Goal: Task Accomplishment & Management: Complete application form

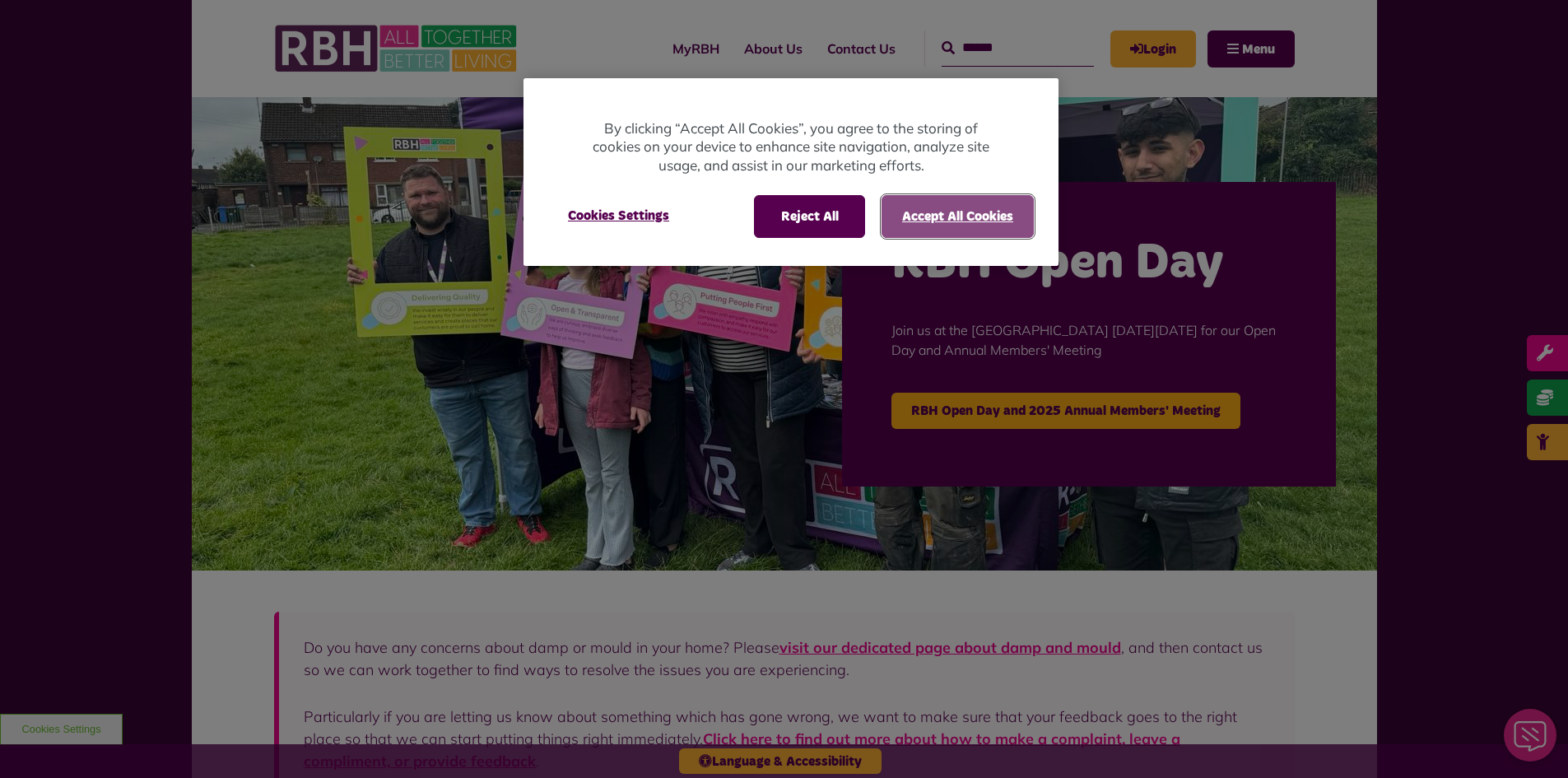
click at [991, 222] on button "Accept All Cookies" at bounding box center [957, 217] width 152 height 43
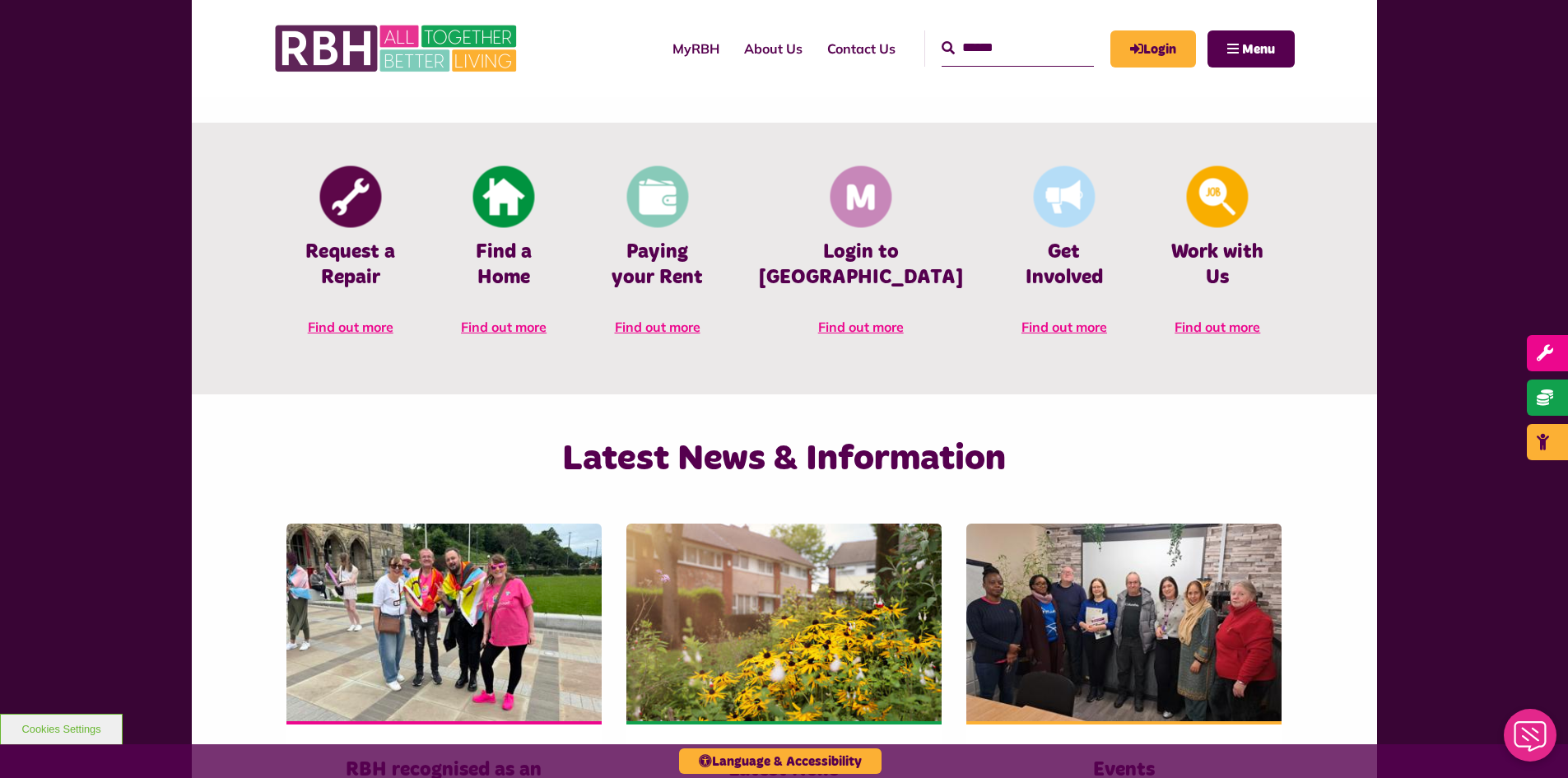
scroll to position [823, 0]
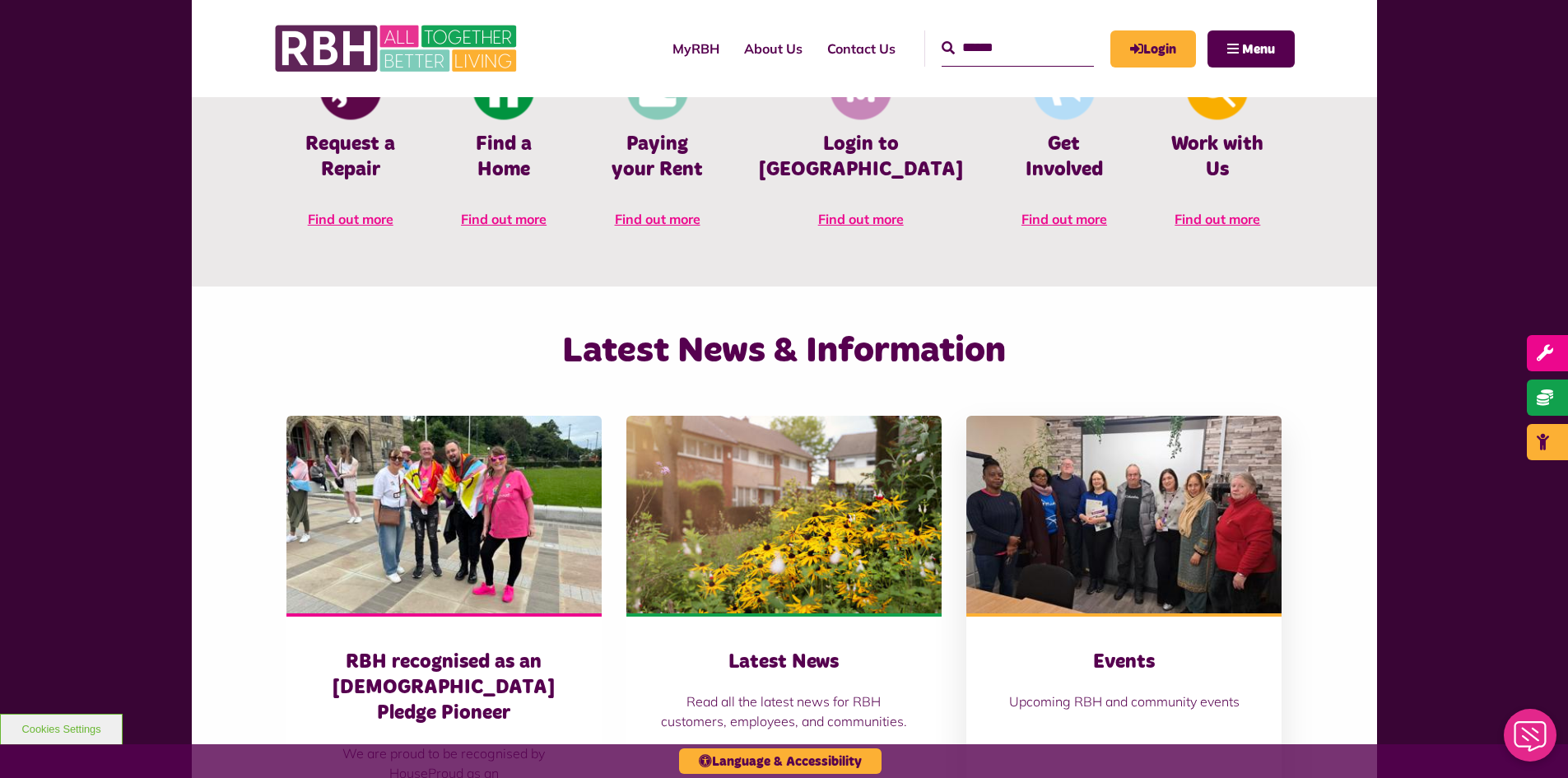
drag, startPoint x: 1173, startPoint y: 507, endPoint x: 1172, endPoint y: 517, distance: 10.0
click at [1172, 507] on img at bounding box center [1123, 514] width 315 height 197
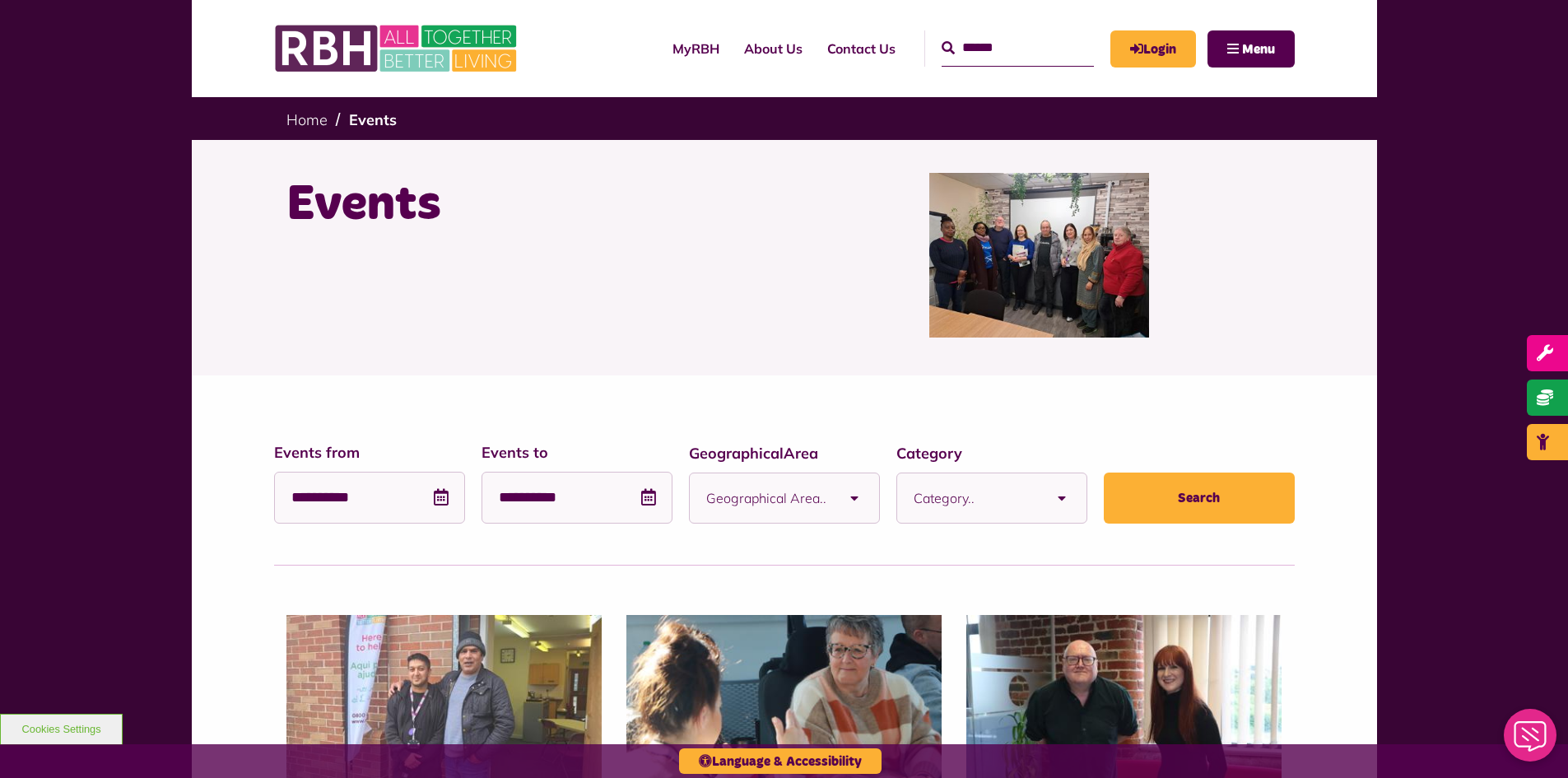
click at [1019, 275] on img at bounding box center [1039, 255] width 220 height 164
click at [1019, 281] on img at bounding box center [1039, 255] width 220 height 164
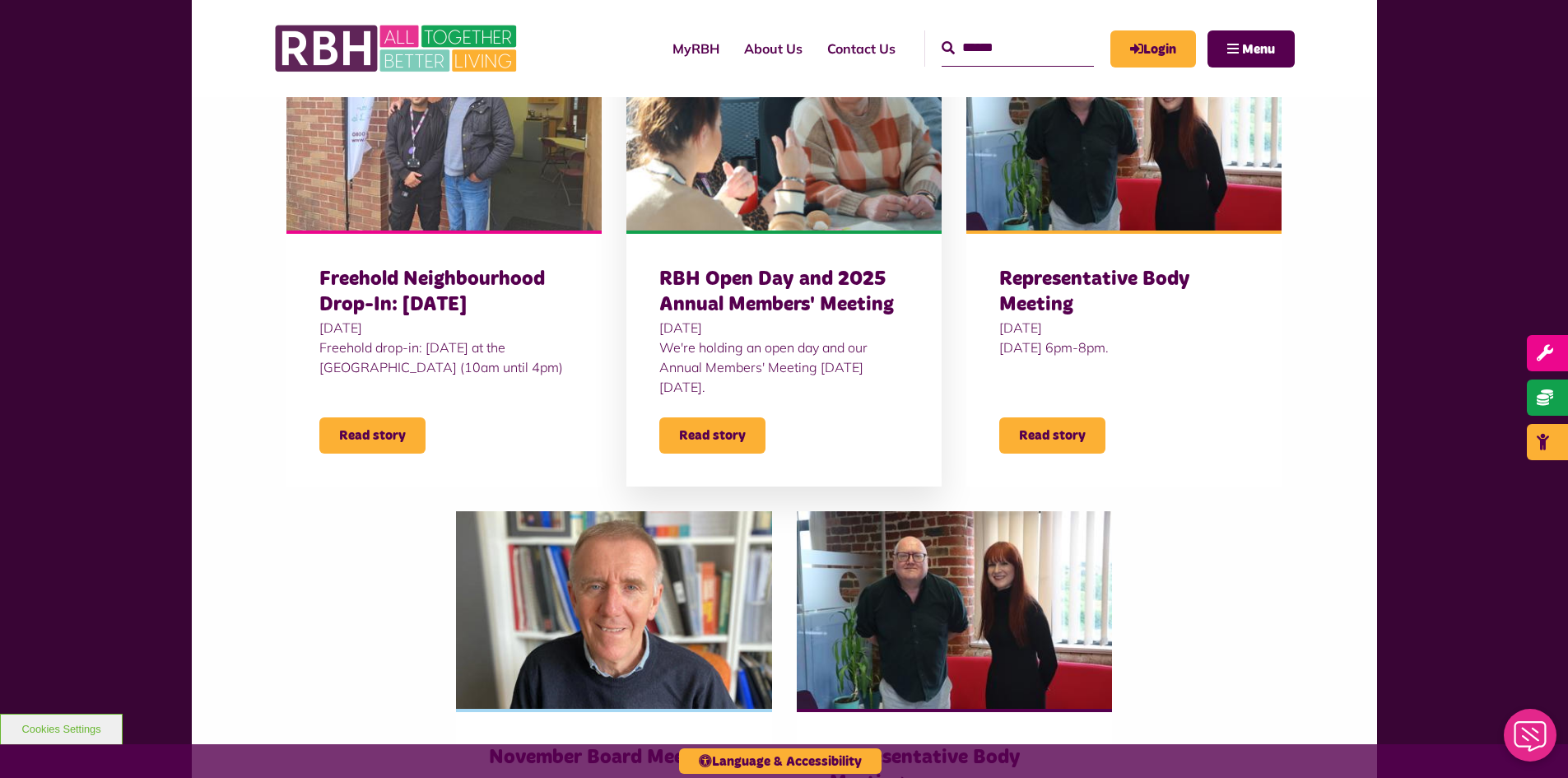
scroll to position [576, 0]
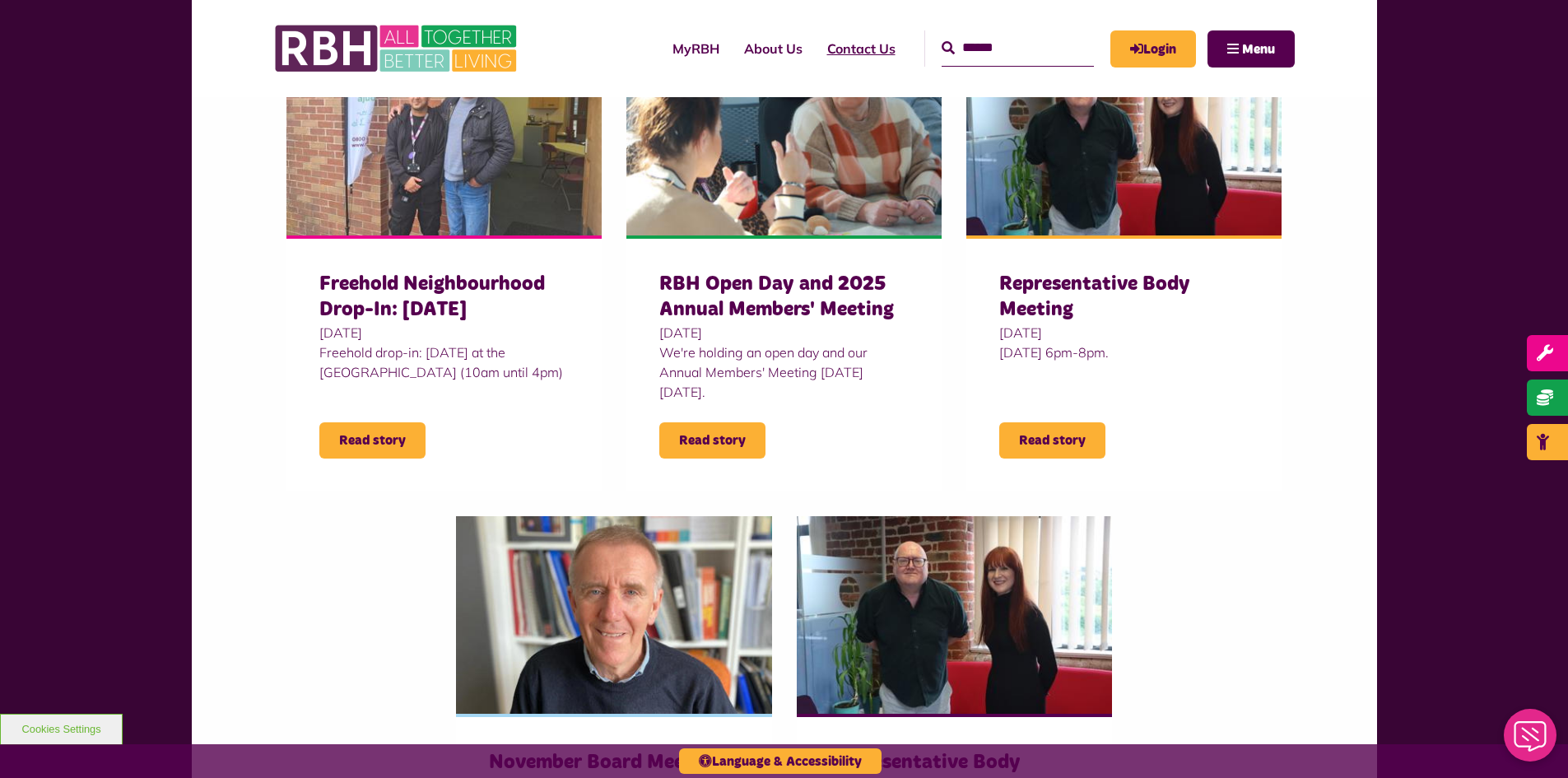
click at [825, 61] on link "Contact Us" at bounding box center [861, 48] width 93 height 44
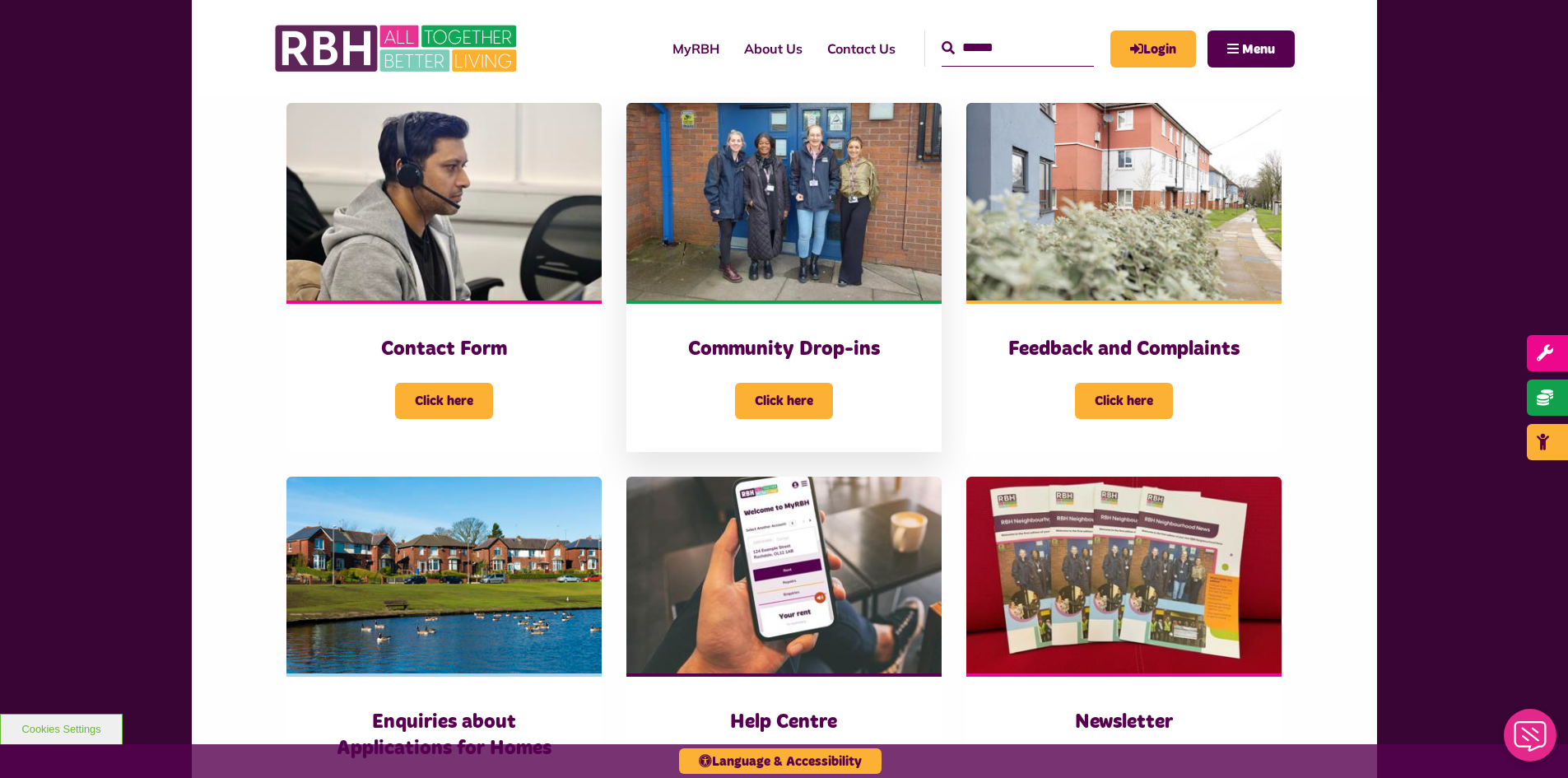
scroll to position [576, 0]
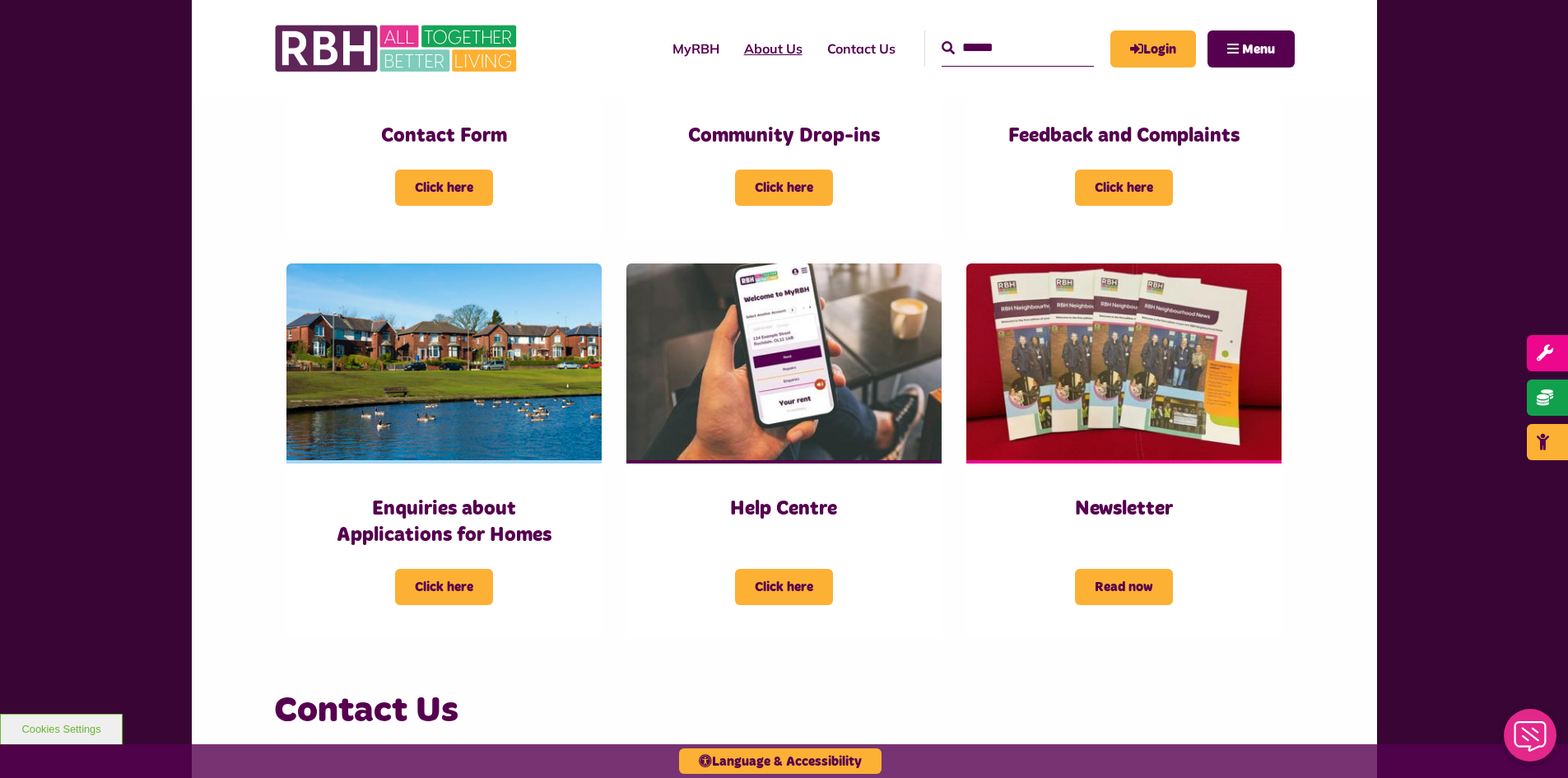
click at [760, 40] on link "About Us" at bounding box center [773, 48] width 83 height 44
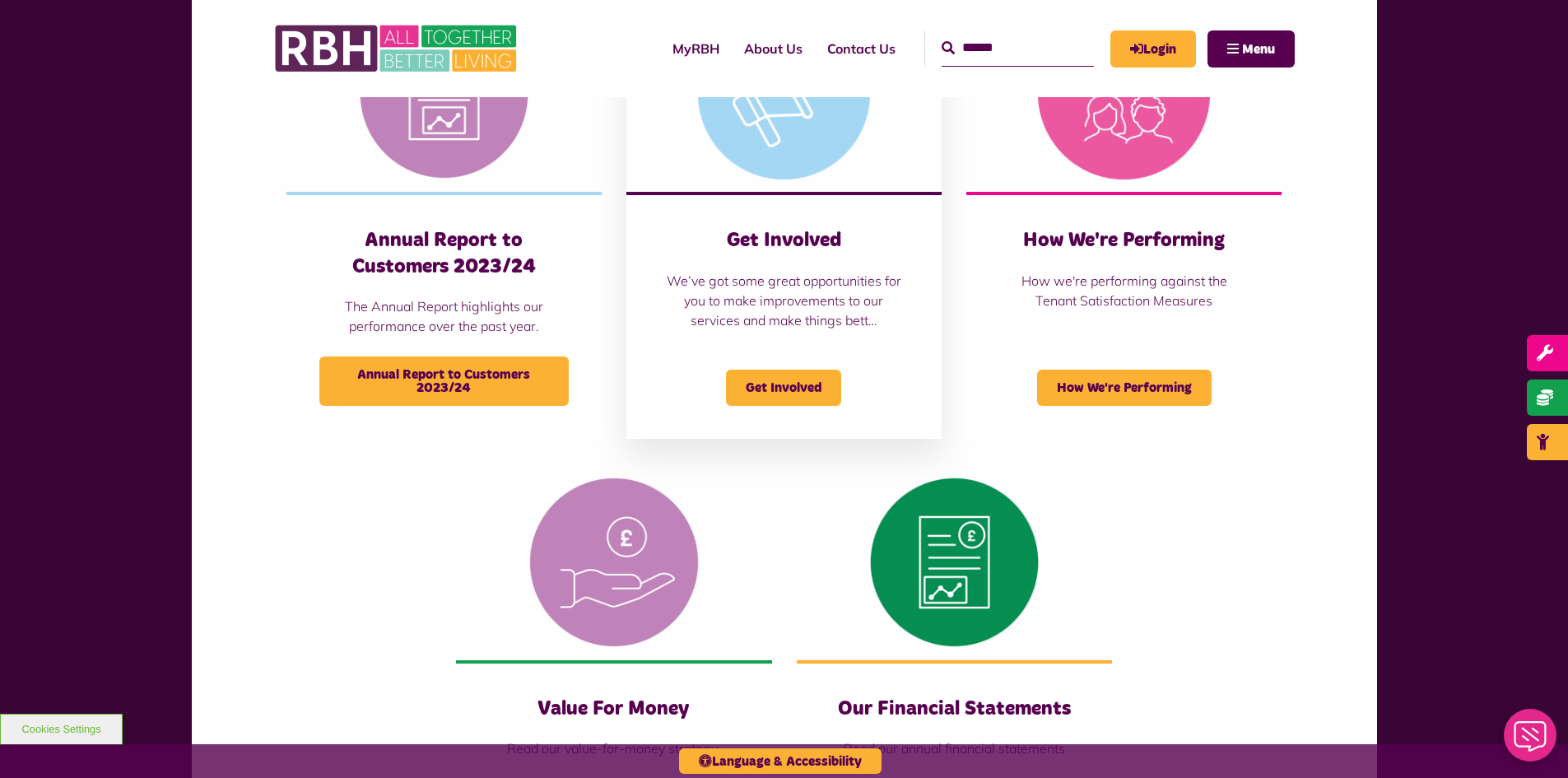
scroll to position [1235, 0]
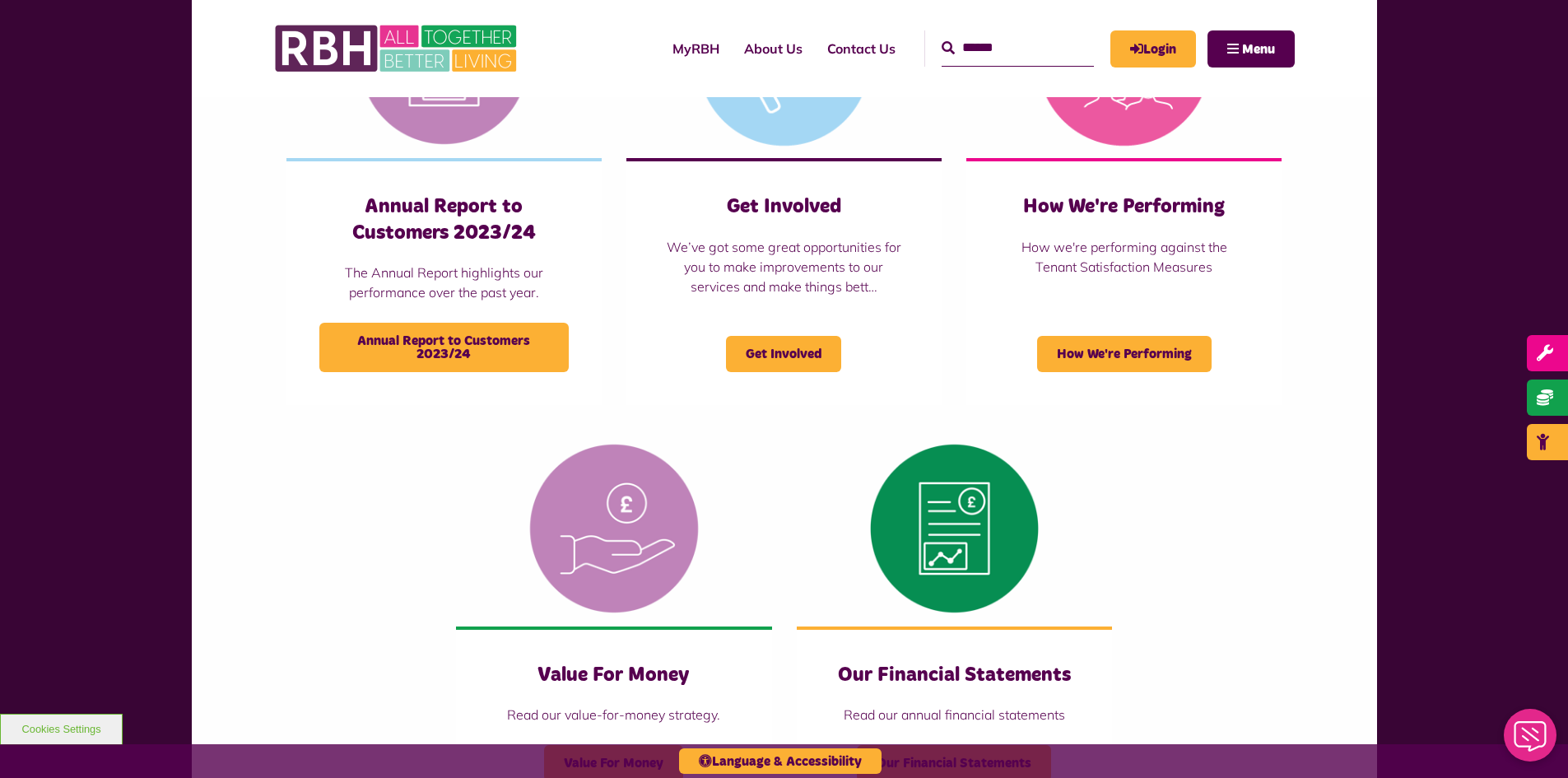
click at [301, 457] on div "Governance Governance Mutuality and Membership Mutuality and Membership Our Cor…" at bounding box center [784, 173] width 1020 height 1283
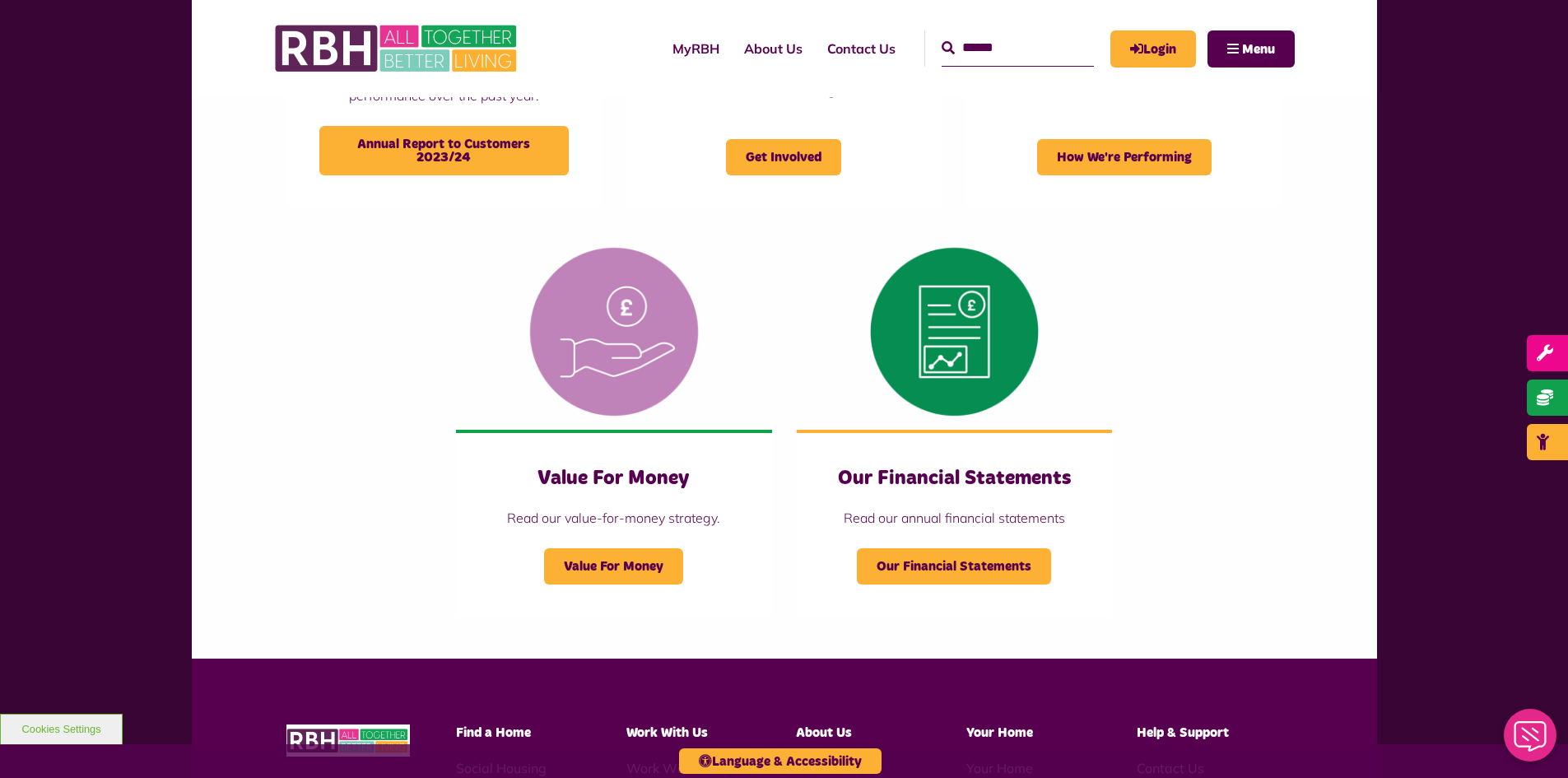
scroll to position [1800, 0]
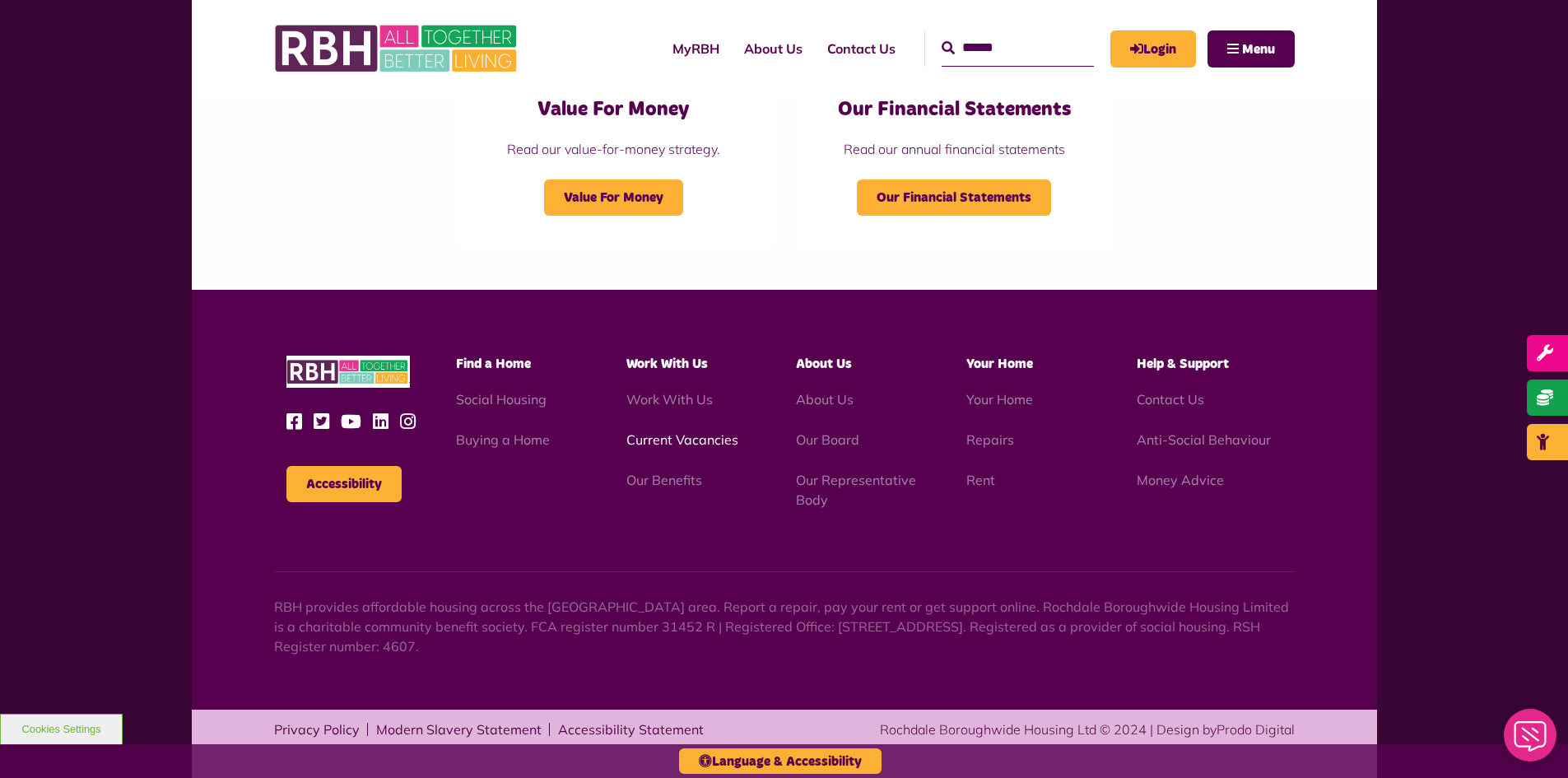
click at [687, 439] on link "Current Vacancies" at bounding box center [682, 440] width 112 height 17
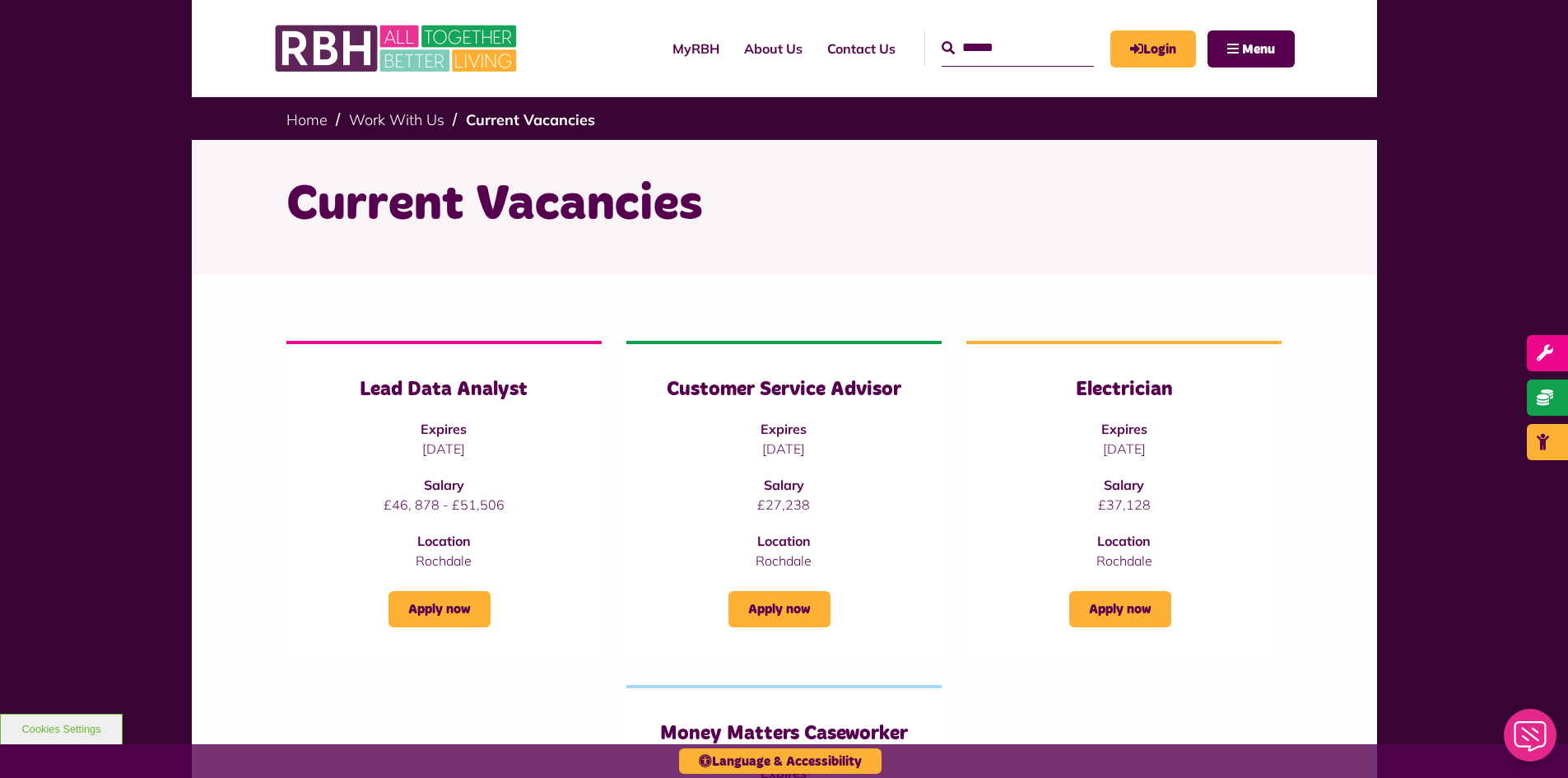
click at [225, 412] on div "Lead Data Analyst Expires [DATE] Salary £46, 878 - £51,506 Location [GEOGRAPHIC…" at bounding box center [784, 720] width 1185 height 889
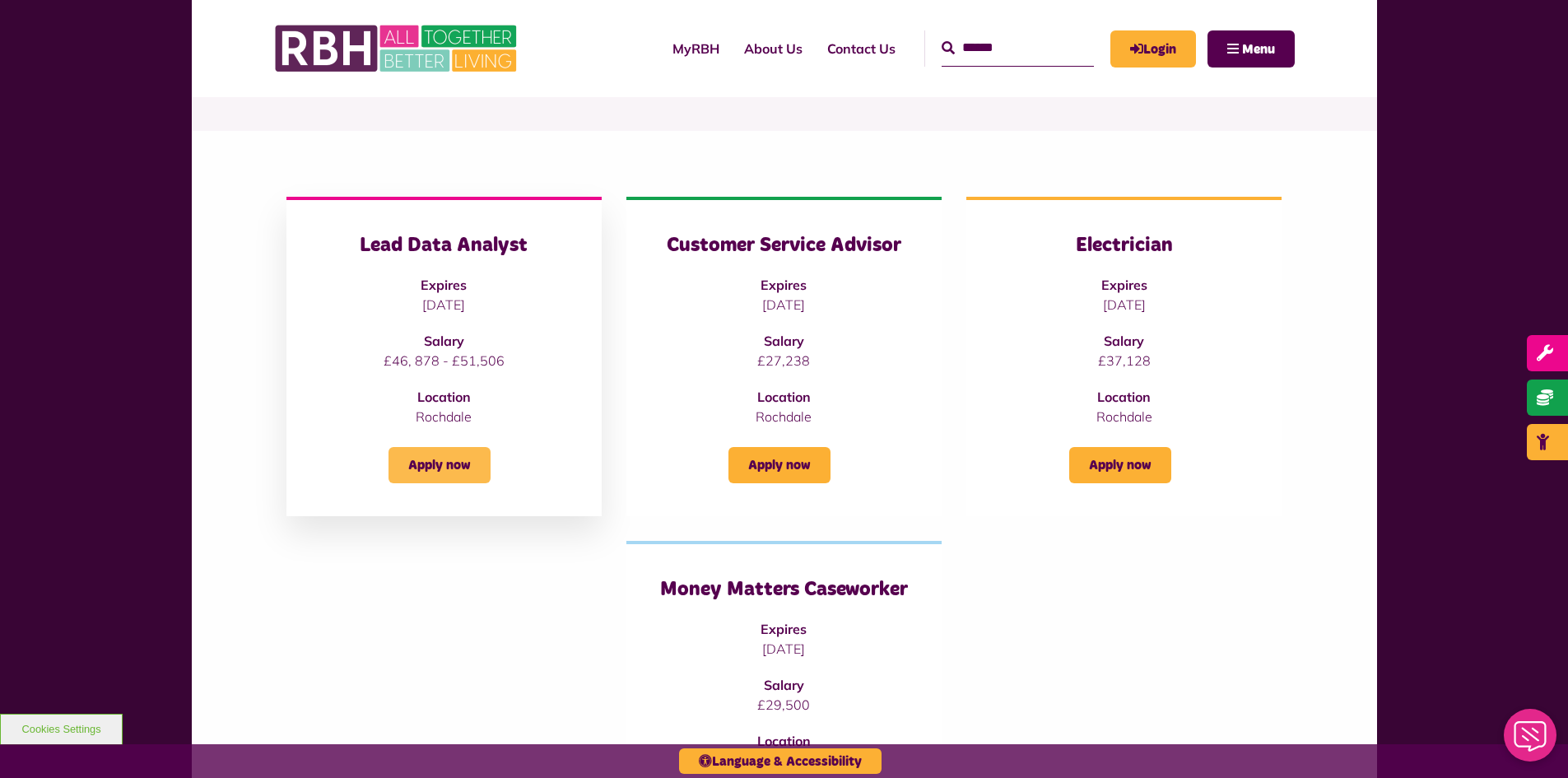
scroll to position [164, 0]
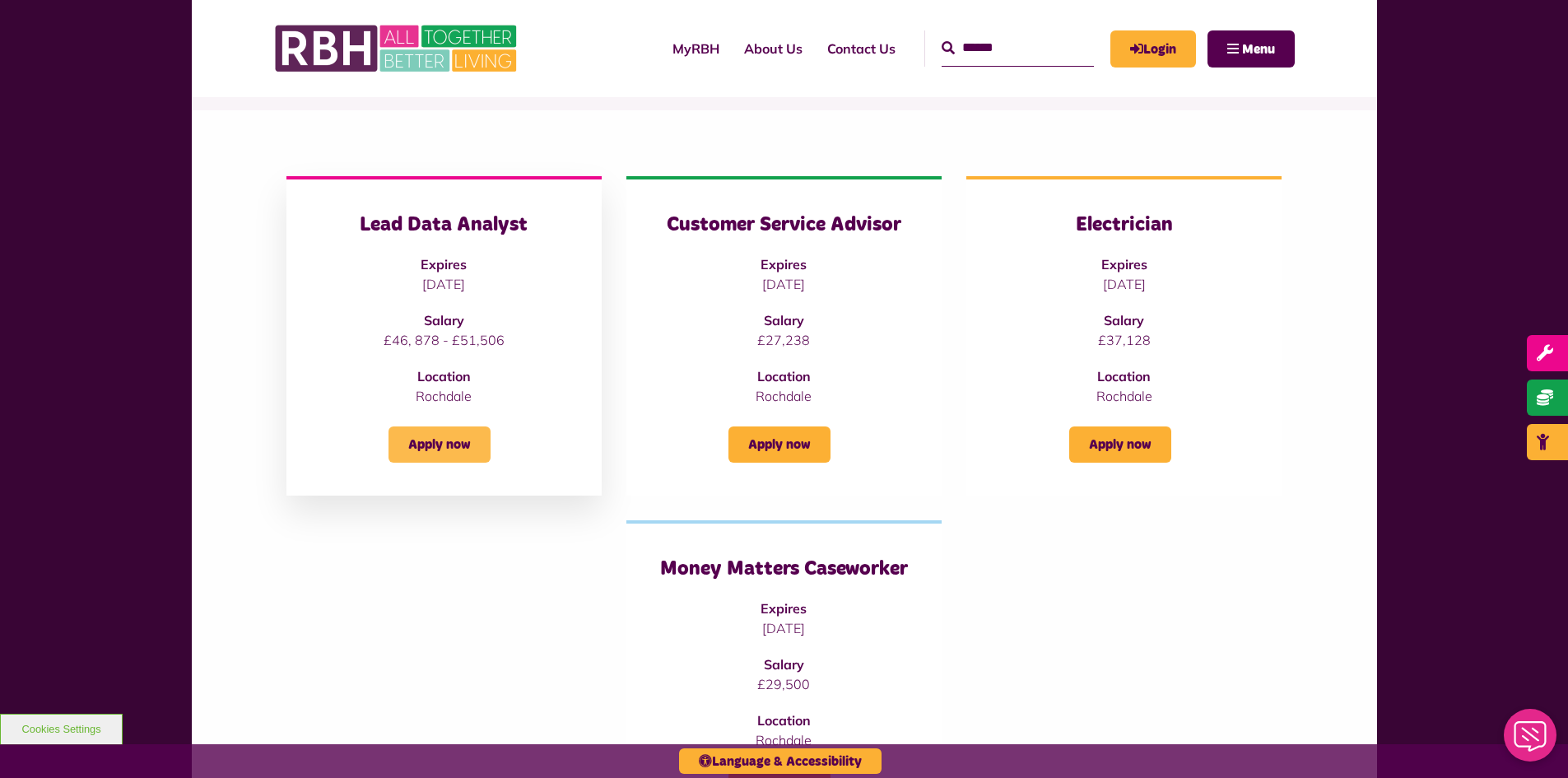
click at [469, 453] on link "Apply now" at bounding box center [439, 444] width 102 height 37
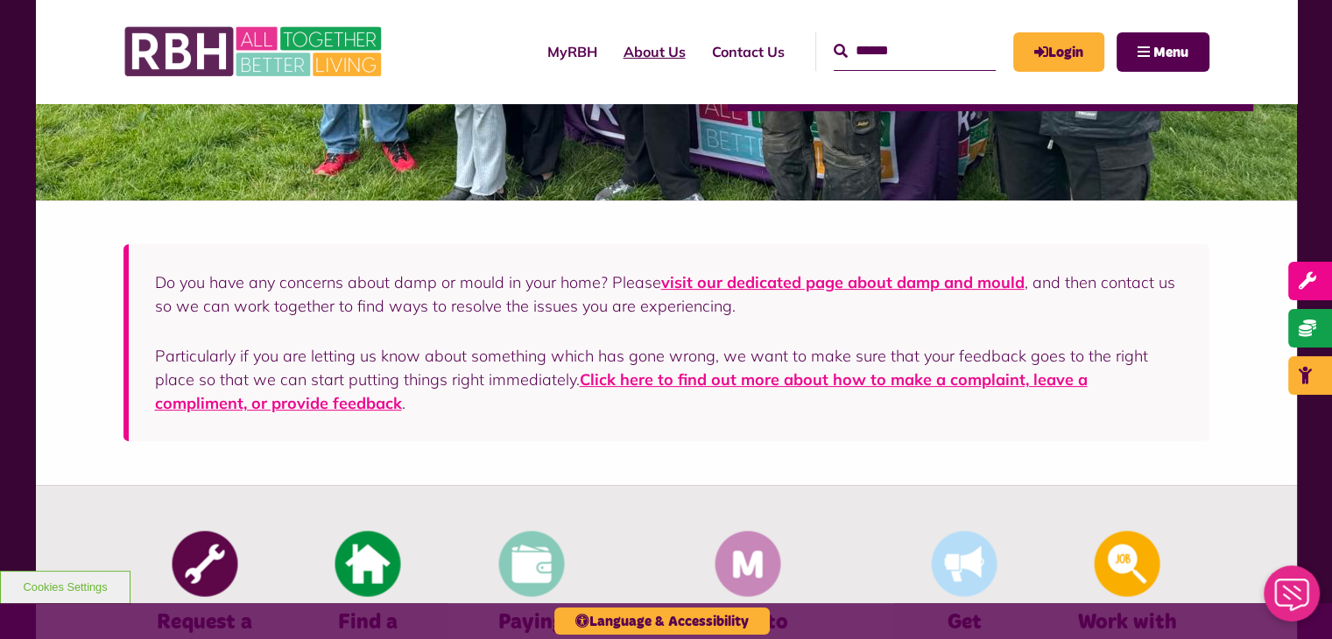
scroll to position [371, 0]
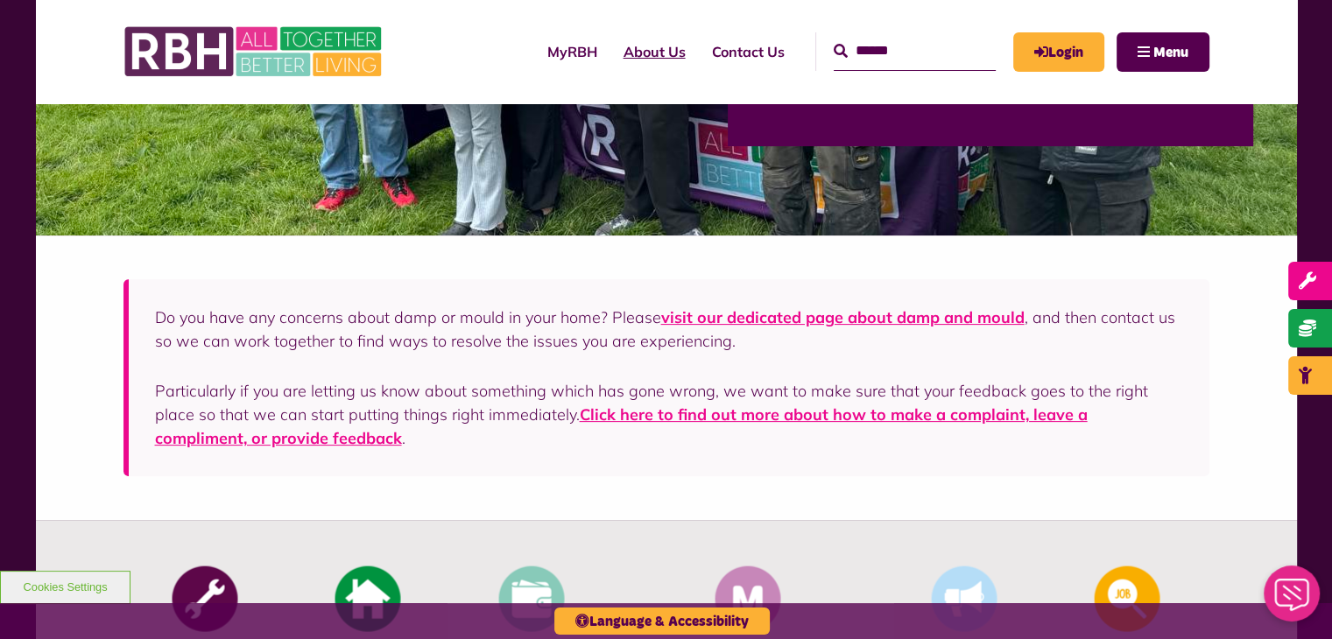
click at [625, 52] on link "About Us" at bounding box center [655, 51] width 88 height 47
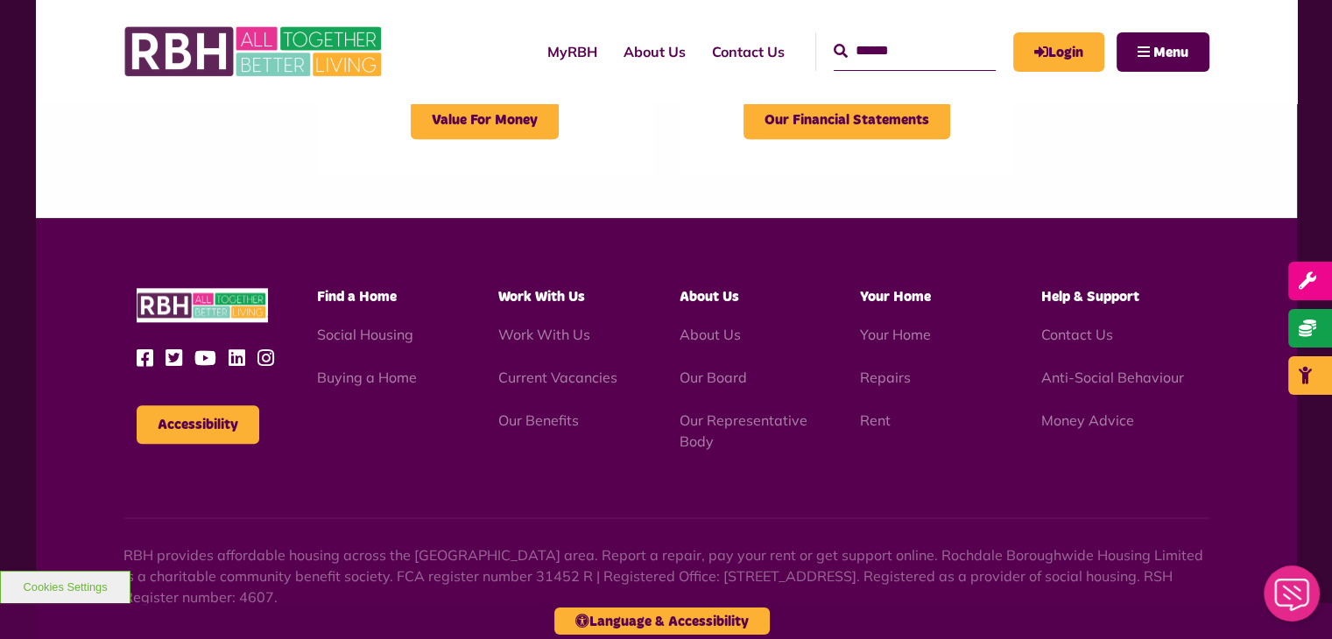
scroll to position [2020, 0]
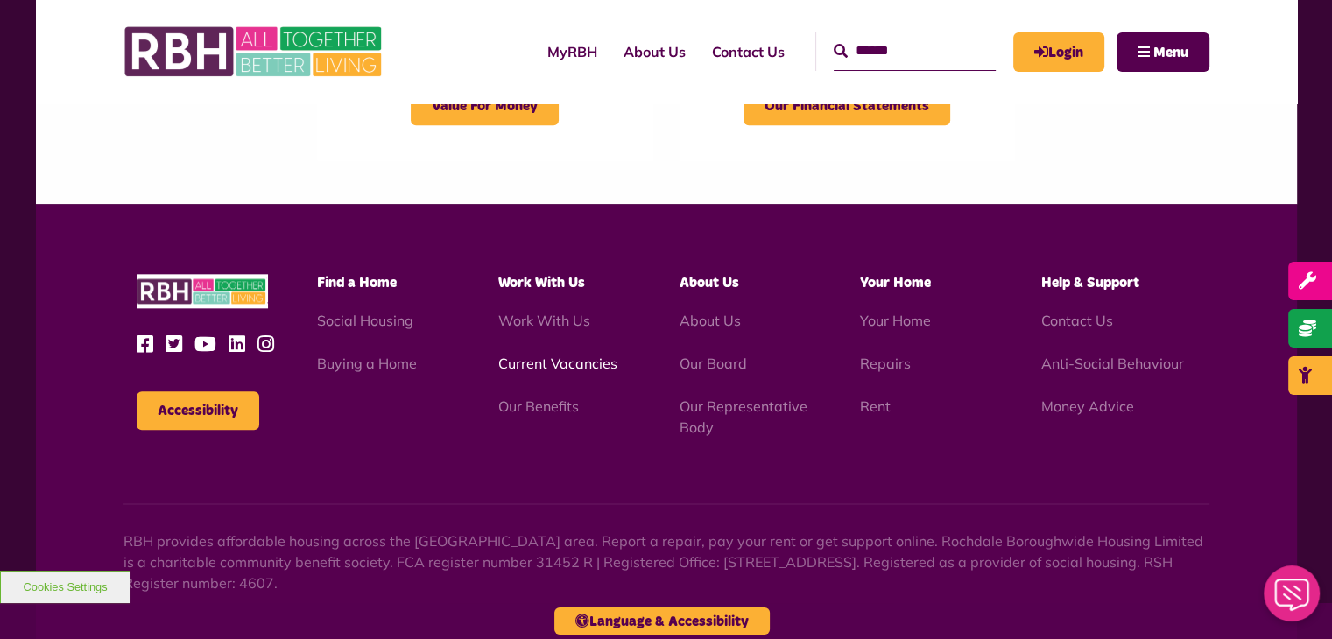
click at [540, 362] on link "Current Vacancies" at bounding box center [557, 364] width 119 height 18
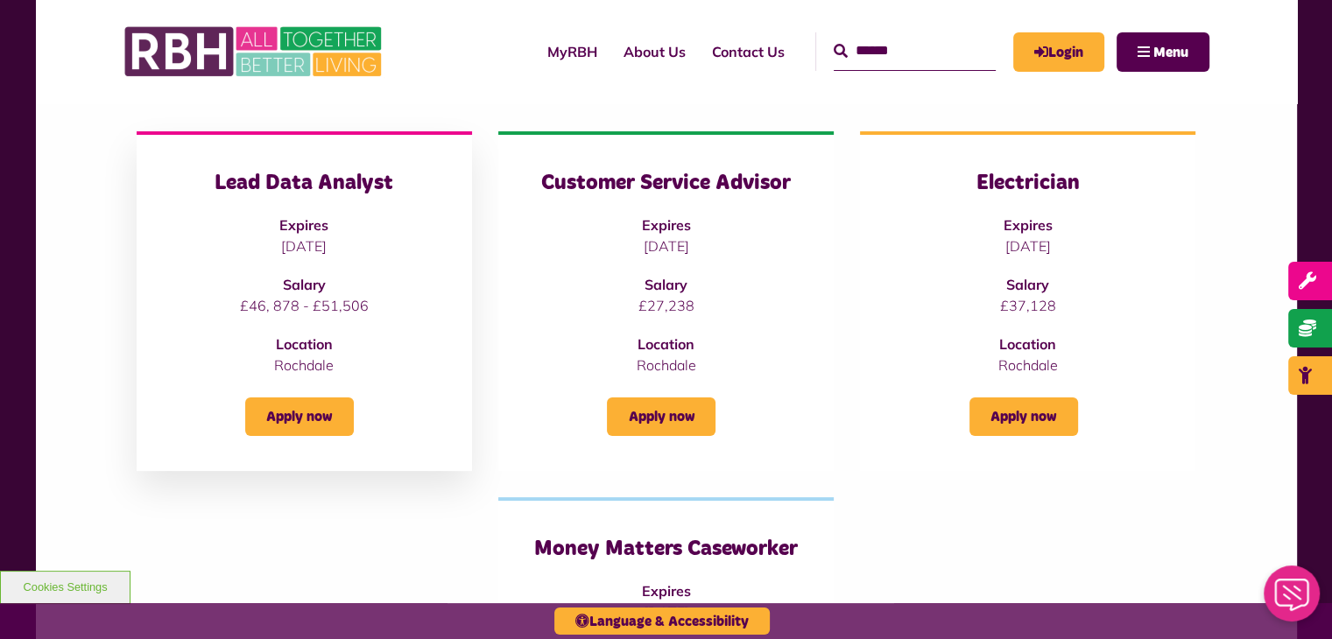
scroll to position [230, 0]
